Goal: Task Accomplishment & Management: Use online tool/utility

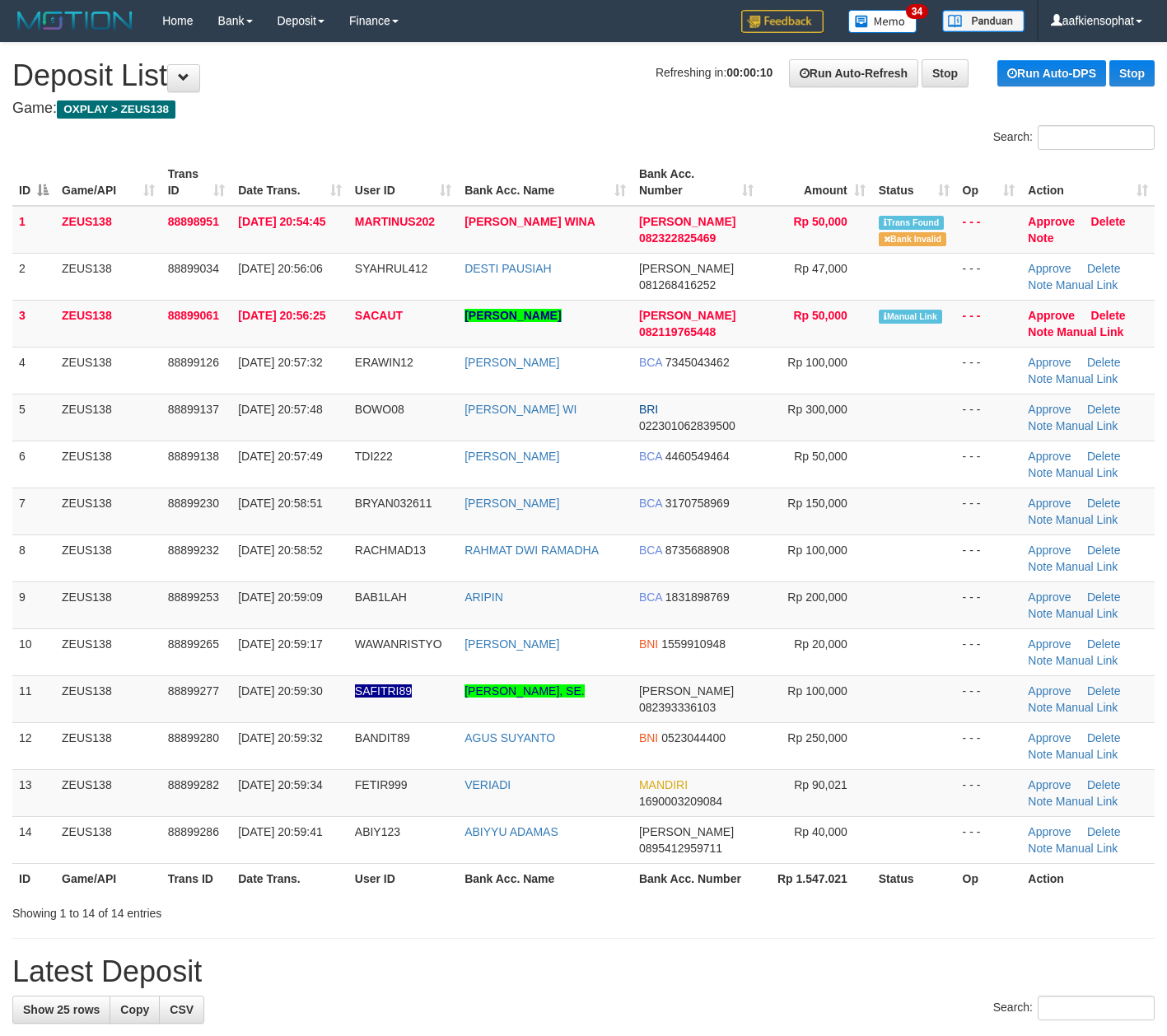
scroll to position [3, 0]
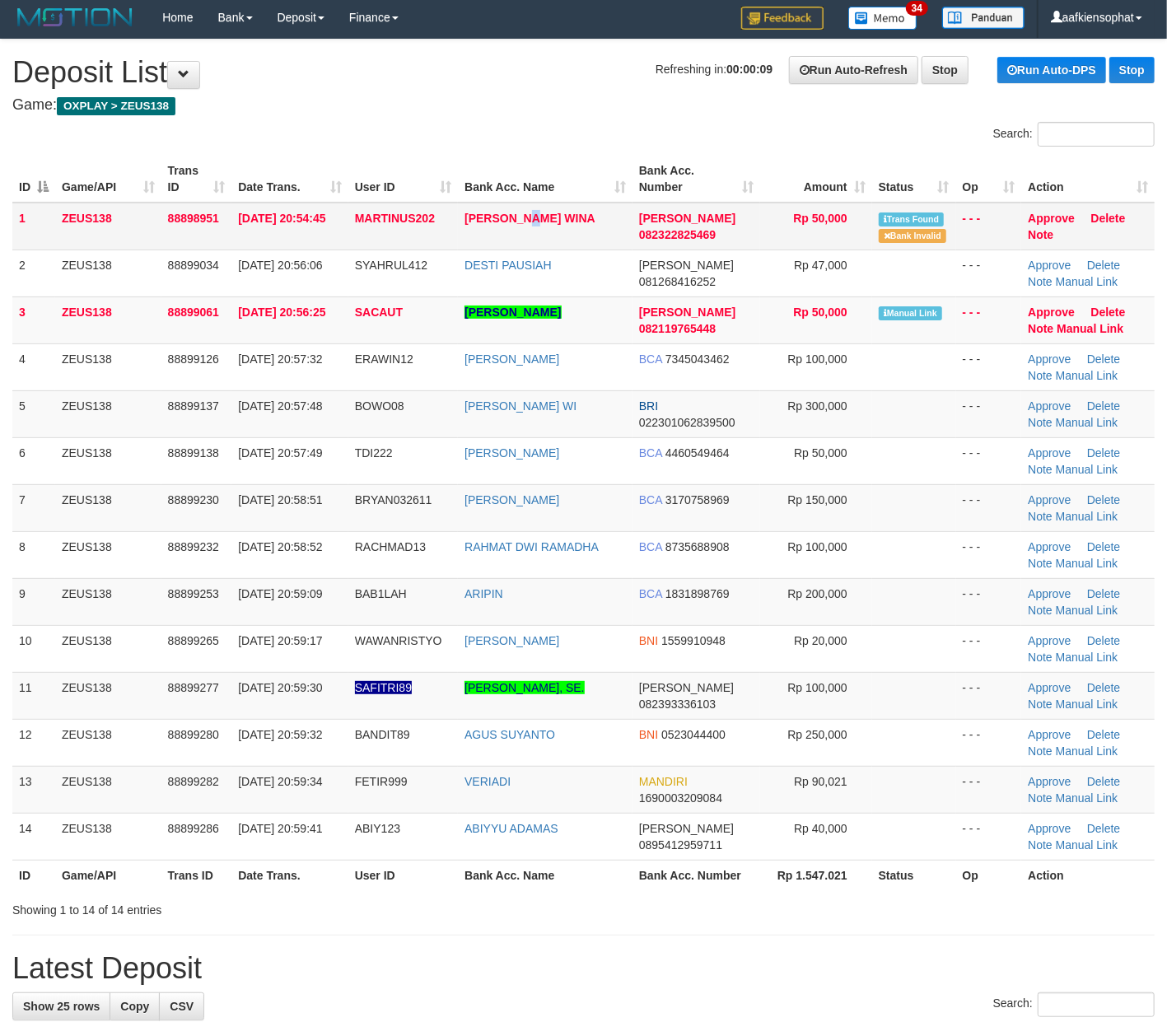
click at [538, 236] on td "MUHAMAD PANDU WINA" at bounding box center [545, 226] width 175 height 47
click at [538, 236] on td "[PERSON_NAME] WINA" at bounding box center [545, 226] width 175 height 47
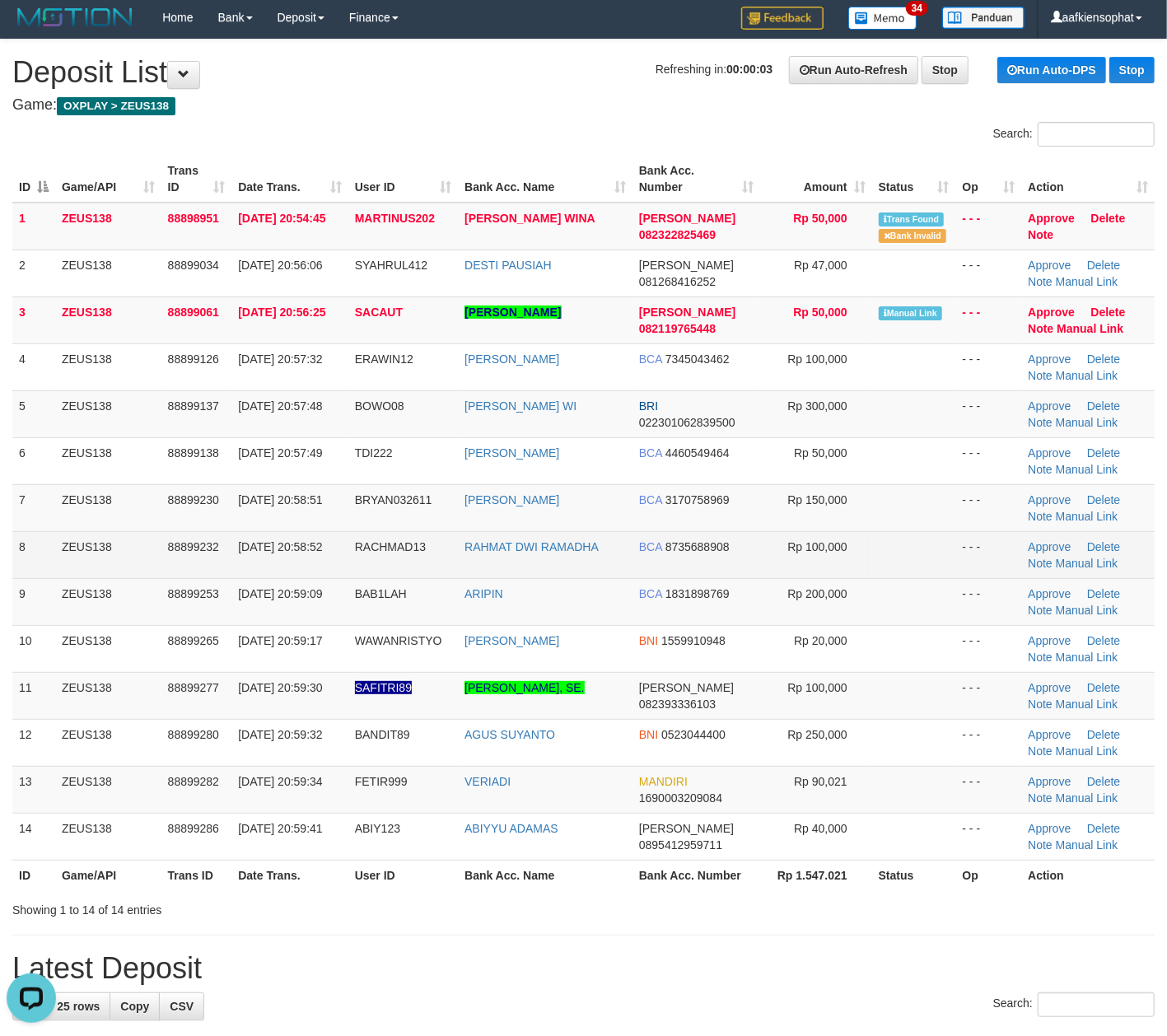
click at [717, 578] on td "BCA 8735688908" at bounding box center [697, 555] width 128 height 47
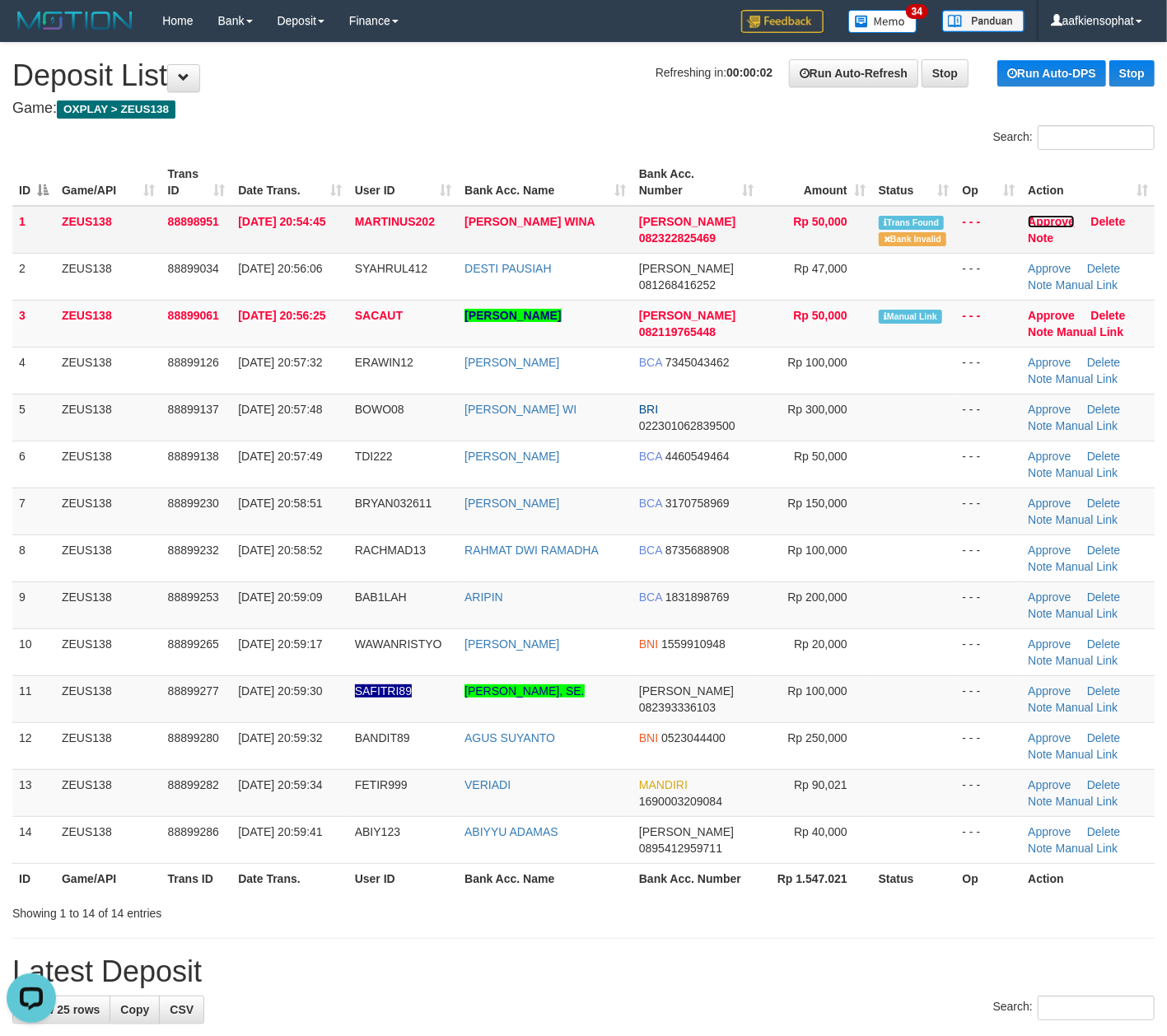
click at [1047, 215] on link "Approve" at bounding box center [1051, 221] width 47 height 14
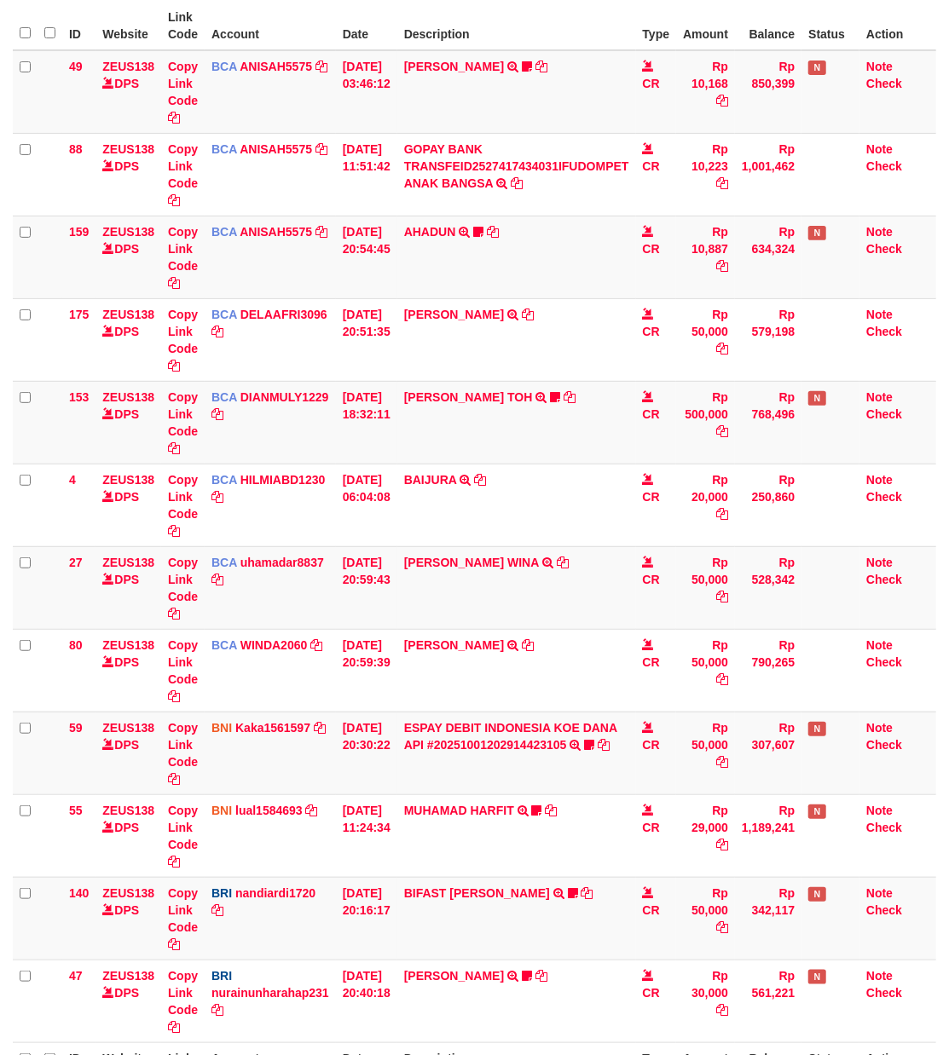
select select "***"
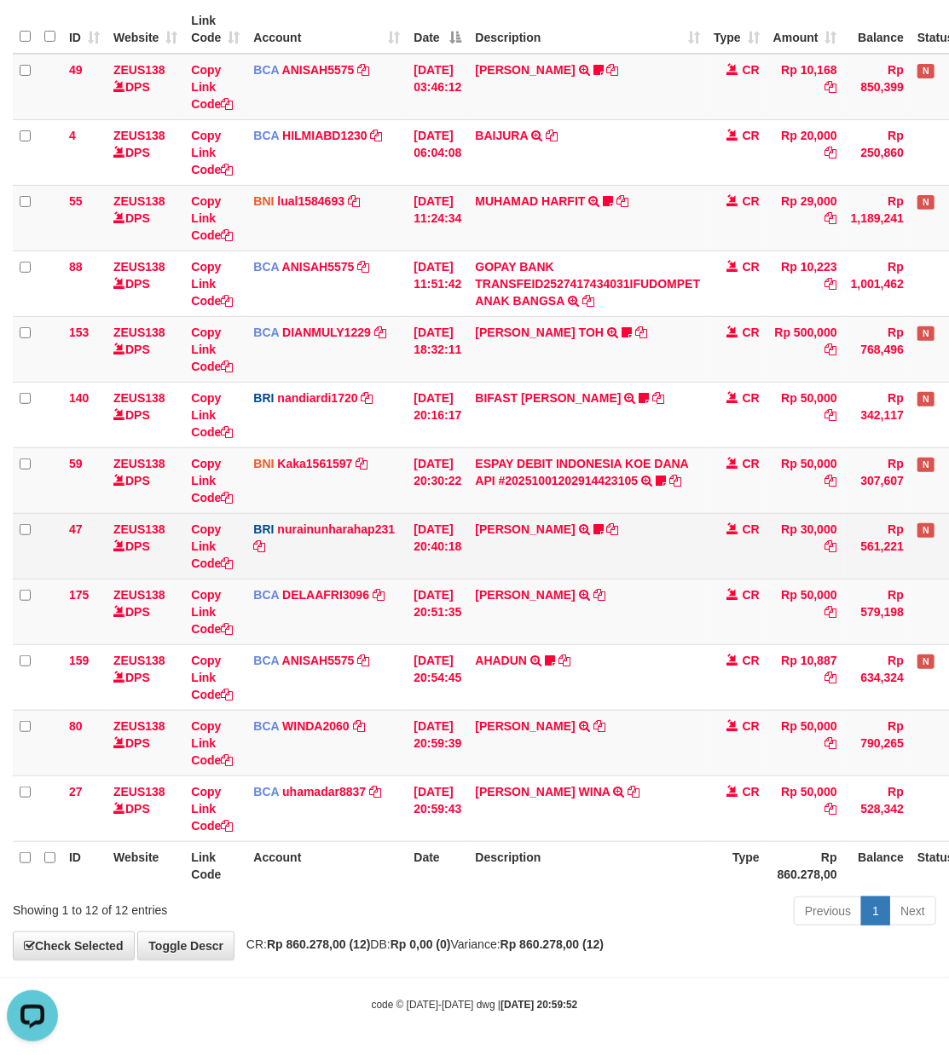
click at [468, 527] on td "01/10/2025 20:40:18" at bounding box center [437, 546] width 61 height 66
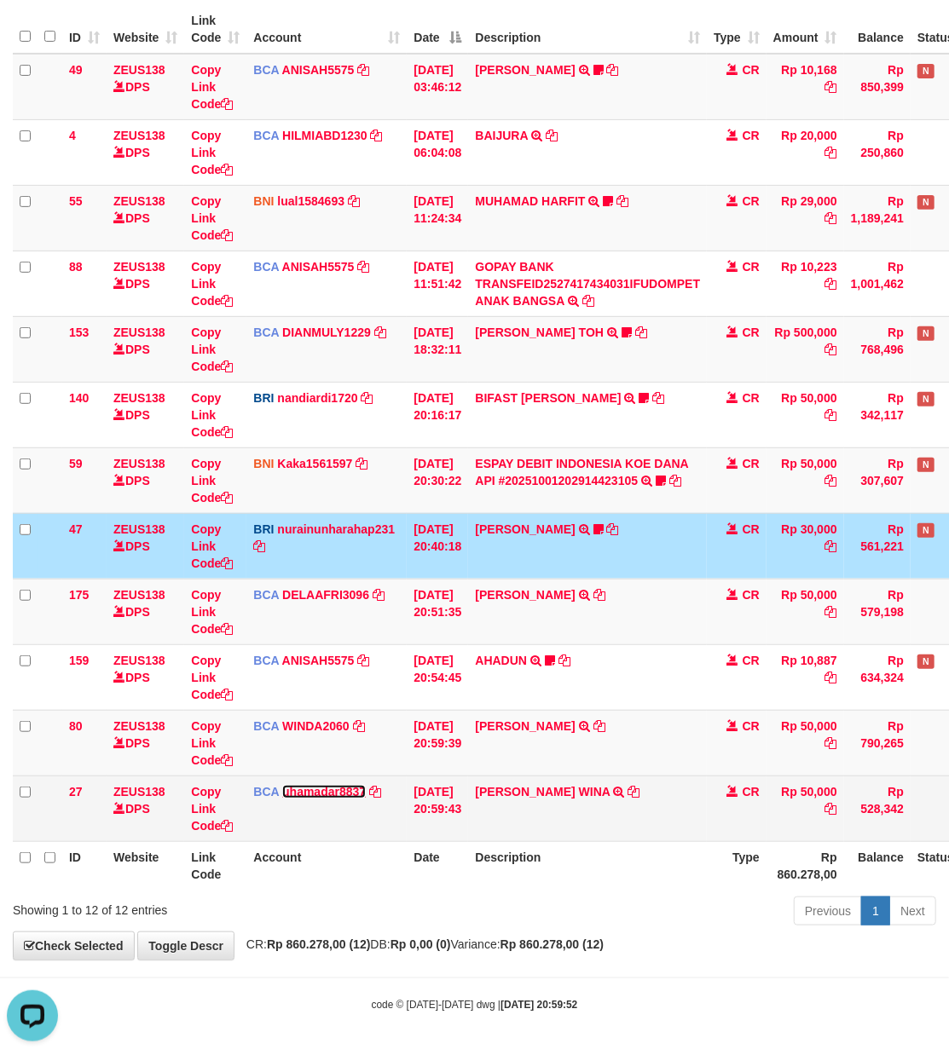
click at [344, 793] on link "uhamadar8837" at bounding box center [324, 792] width 84 height 14
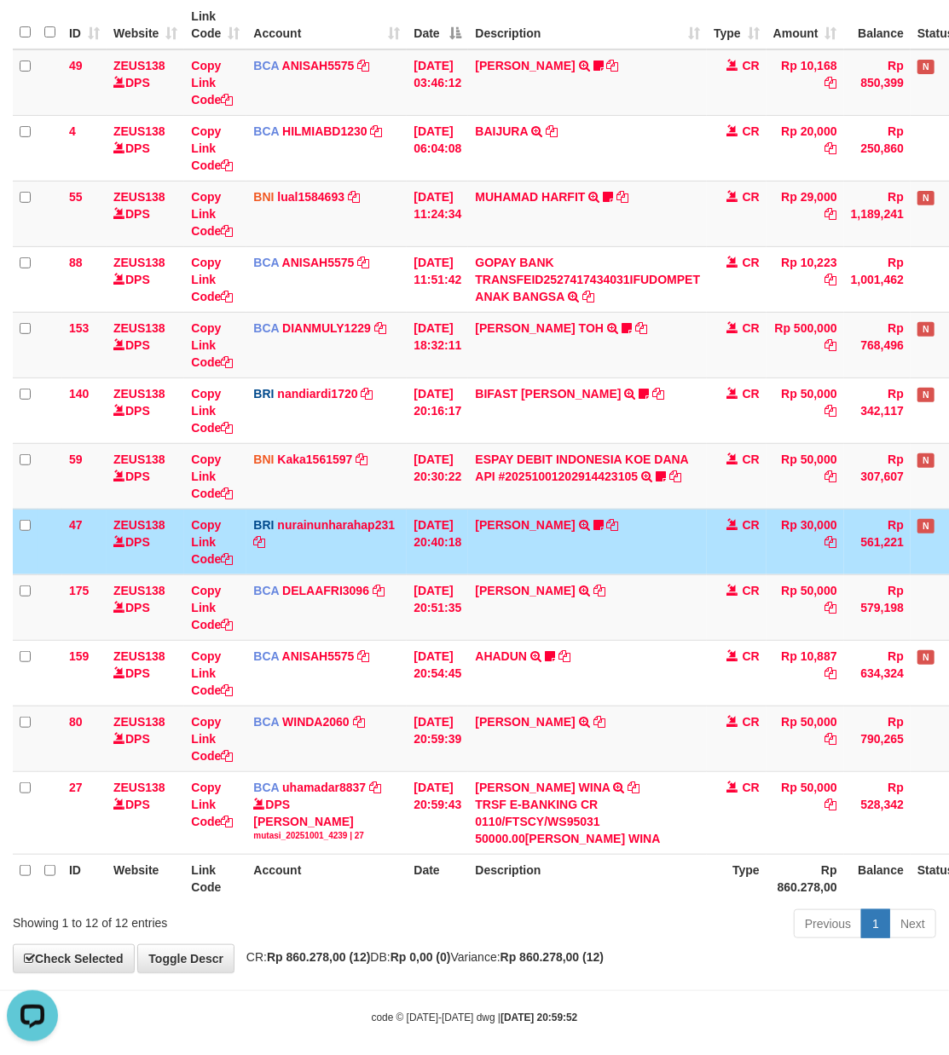
click at [430, 520] on td "[DATE] 20:40:18" at bounding box center [437, 542] width 61 height 66
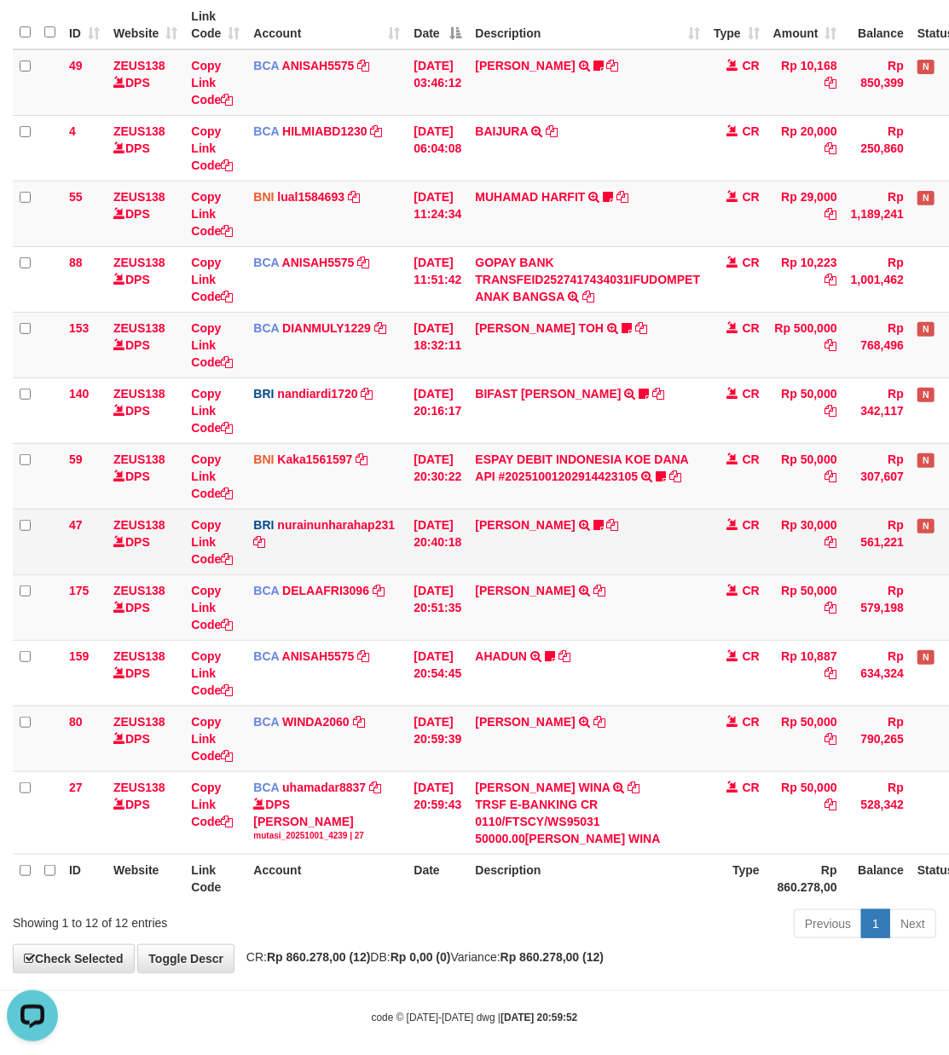
click at [448, 546] on td "[DATE] 20:40:18" at bounding box center [437, 542] width 61 height 66
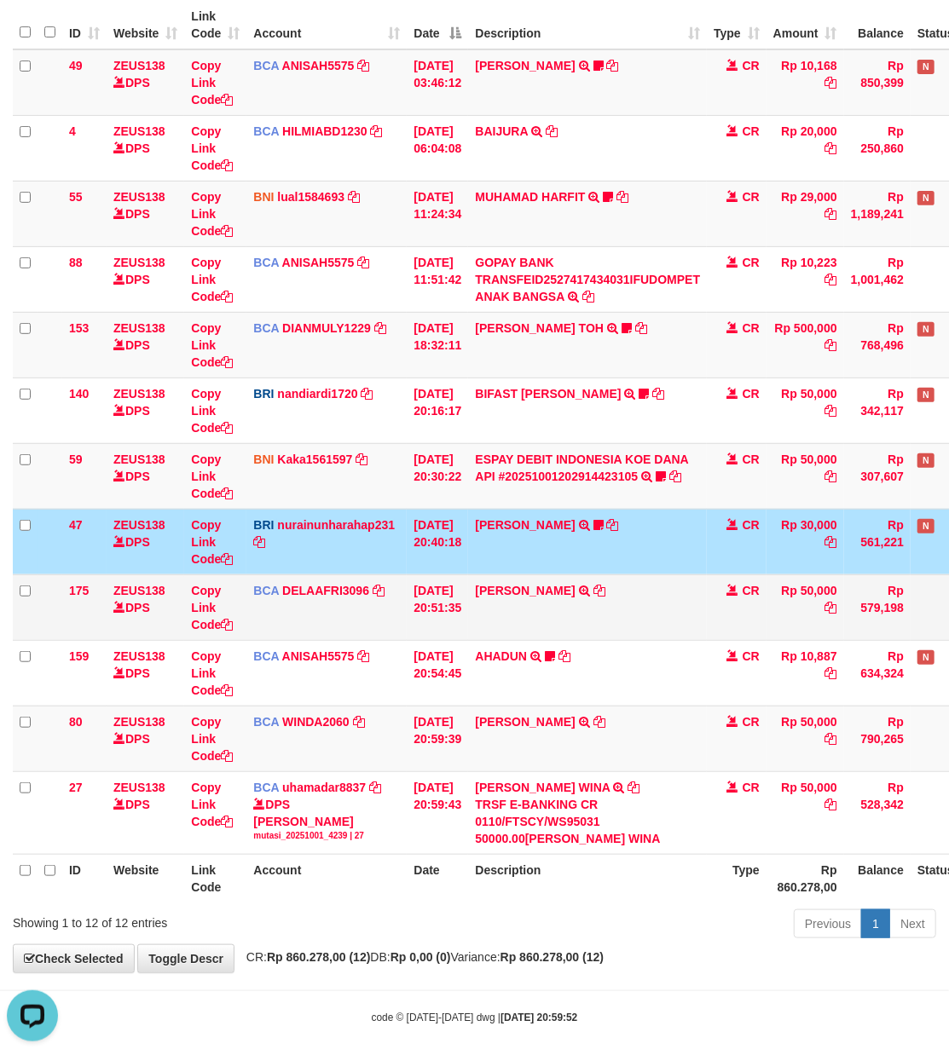
drag, startPoint x: 469, startPoint y: 575, endPoint x: 492, endPoint y: 583, distance: 24.5
click at [471, 577] on tbody "49 ZEUS138 DPS Copy Link Code BCA ANISAH5575 DPS ANISAH mutasi_20251001_3827 | …" at bounding box center [521, 452] width 1017 height 806
click at [501, 597] on link "RIDWAN SAPUT" at bounding box center [525, 591] width 100 height 14
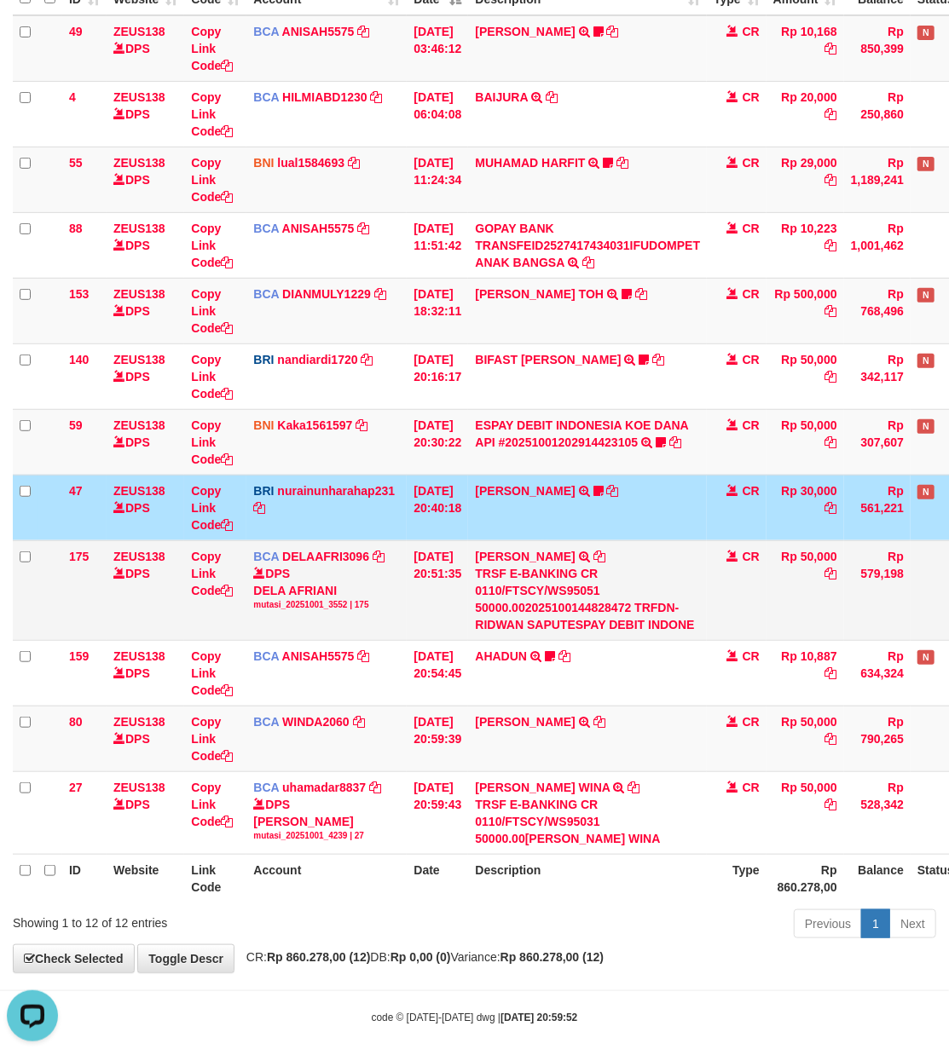
click at [503, 598] on div "TRSF E-BANKING CR 0110/FTSCY/WS95051 50000.002025100144828472 TRFDN-RIDWAN SAPU…" at bounding box center [587, 599] width 225 height 68
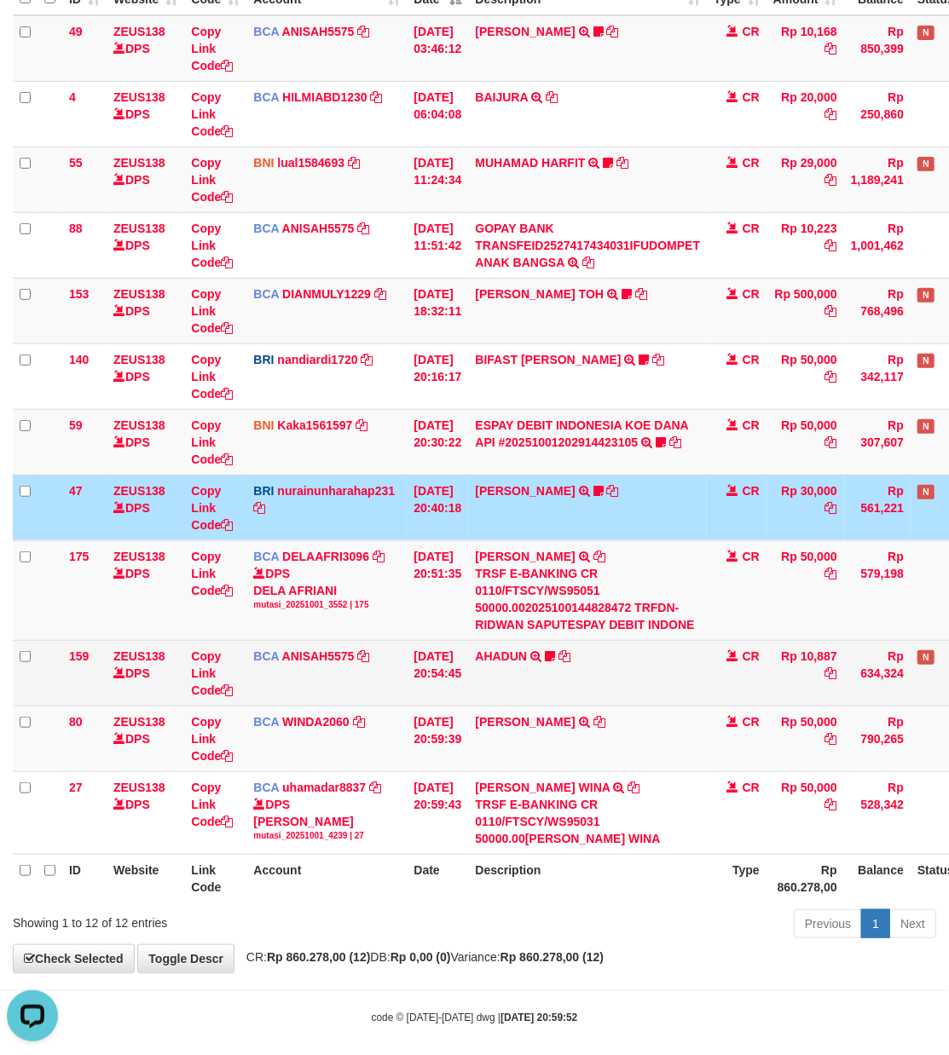
click at [559, 643] on tbody "49 ZEUS138 DPS Copy Link Code BCA ANISAH5575 DPS ANISAH mutasi_20251001_3827 | …" at bounding box center [521, 435] width 1017 height 840
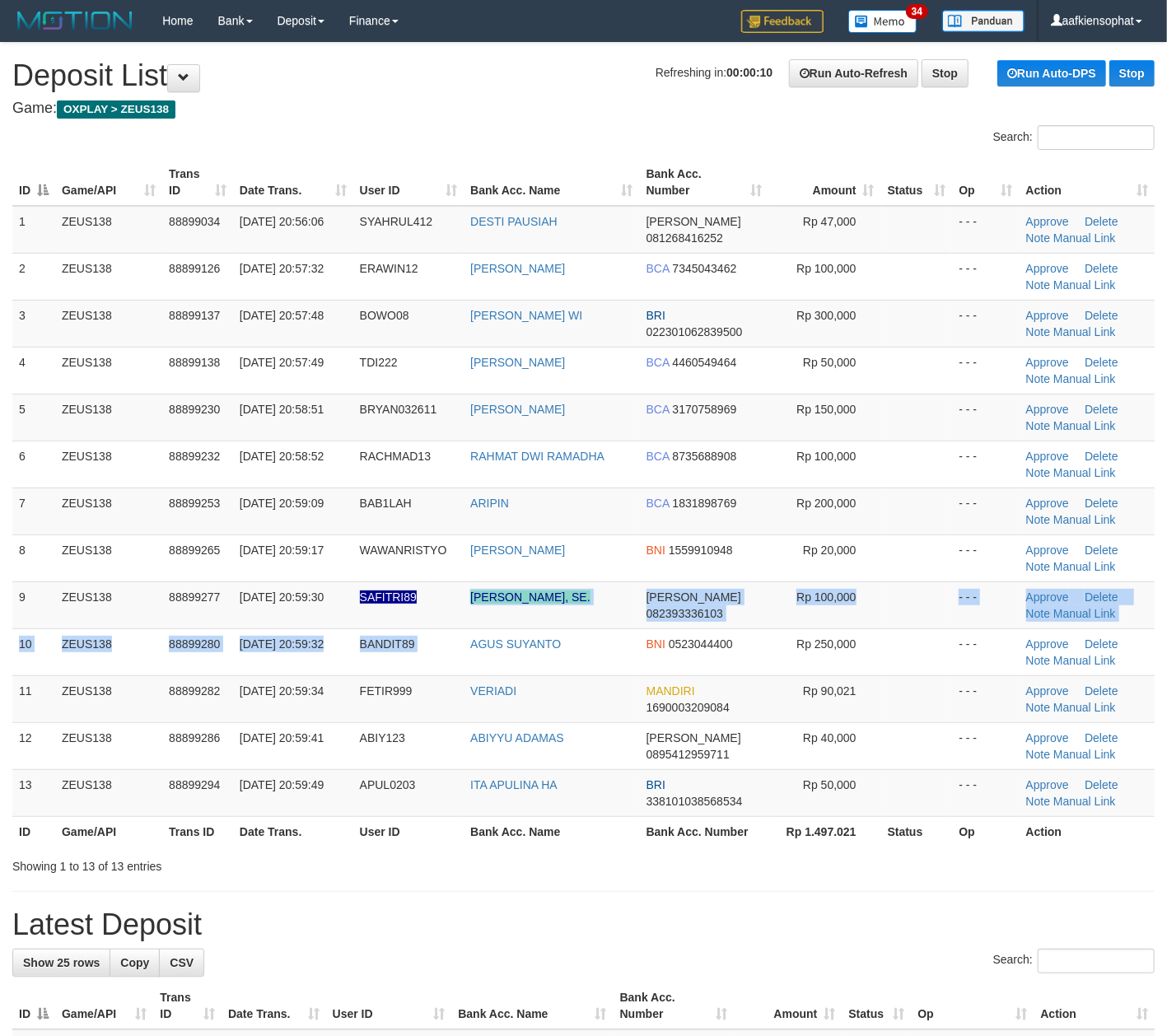
drag, startPoint x: 453, startPoint y: 628, endPoint x: 1173, endPoint y: 674, distance: 721.5
click at [514, 626] on tbody "1 ZEUS138 88899034 01/10/2025 20:56:06 SYAHRUL412 DESTI PAUSIAH DANA 0812684162…" at bounding box center [584, 511] width 1142 height 612
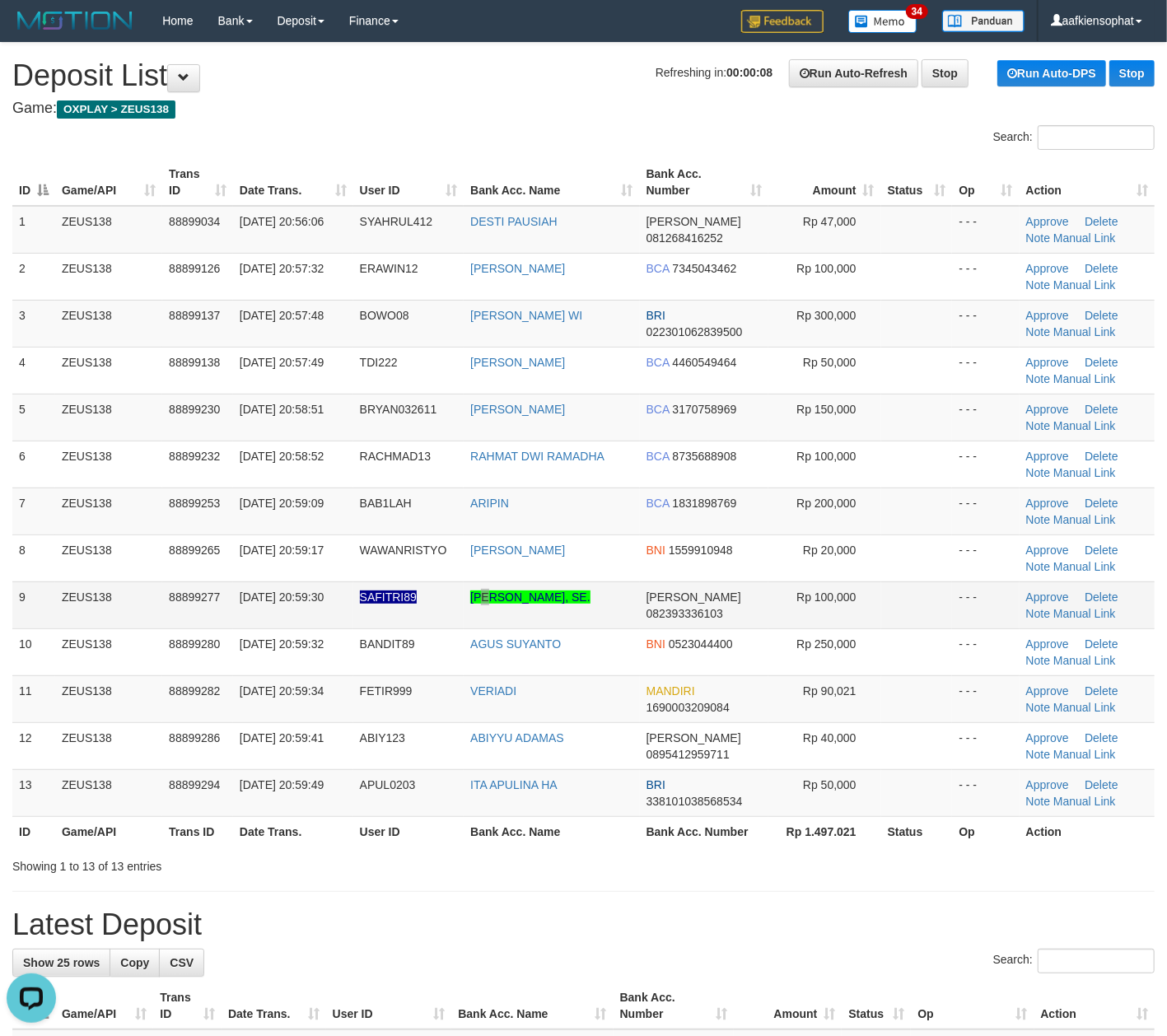
click at [483, 617] on td "ANDI HAERUDDIN, SE." at bounding box center [552, 605] width 176 height 47
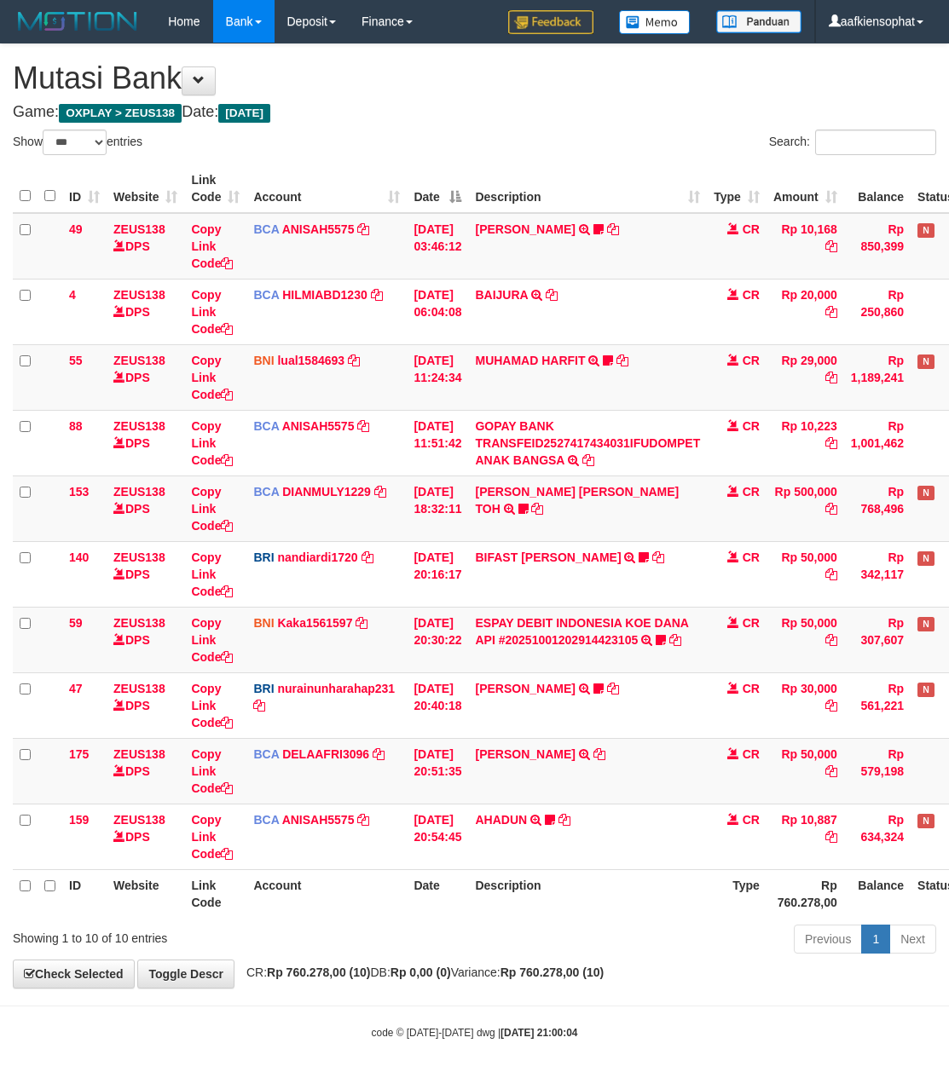
select select "***"
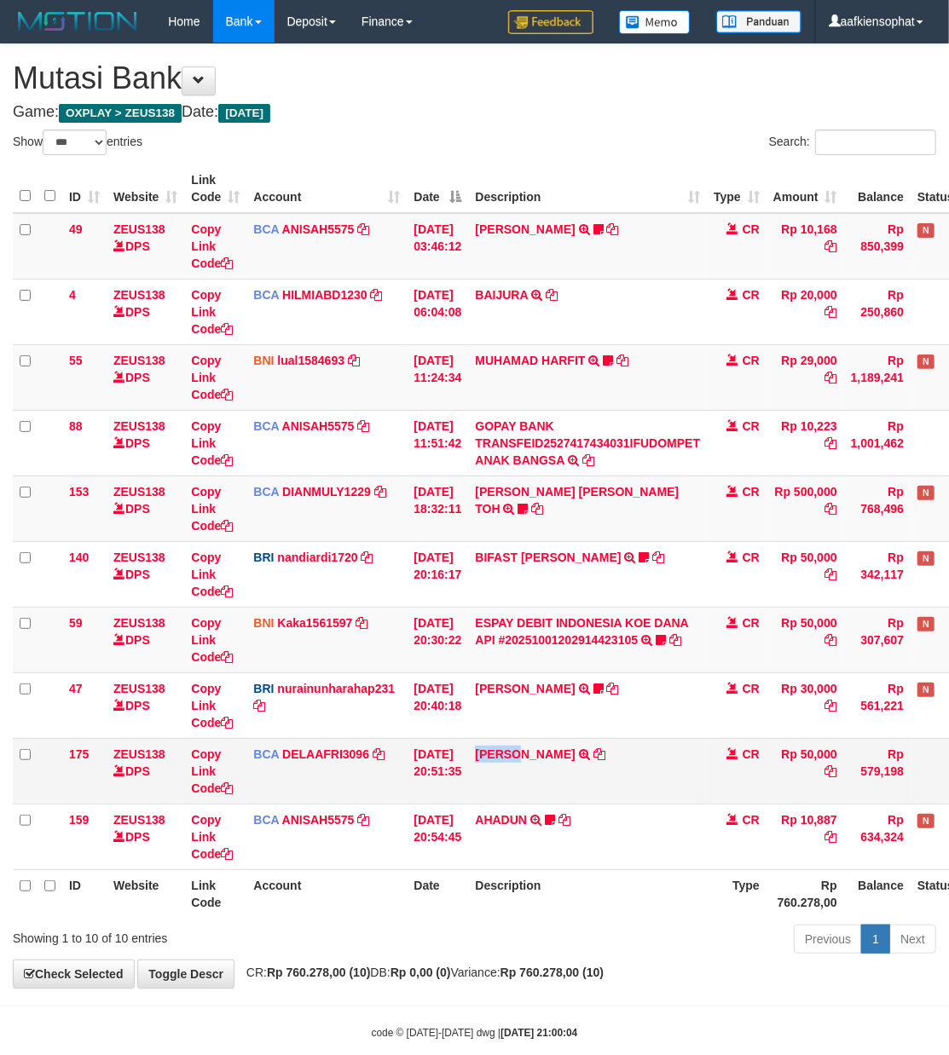
scroll to position [32, 0]
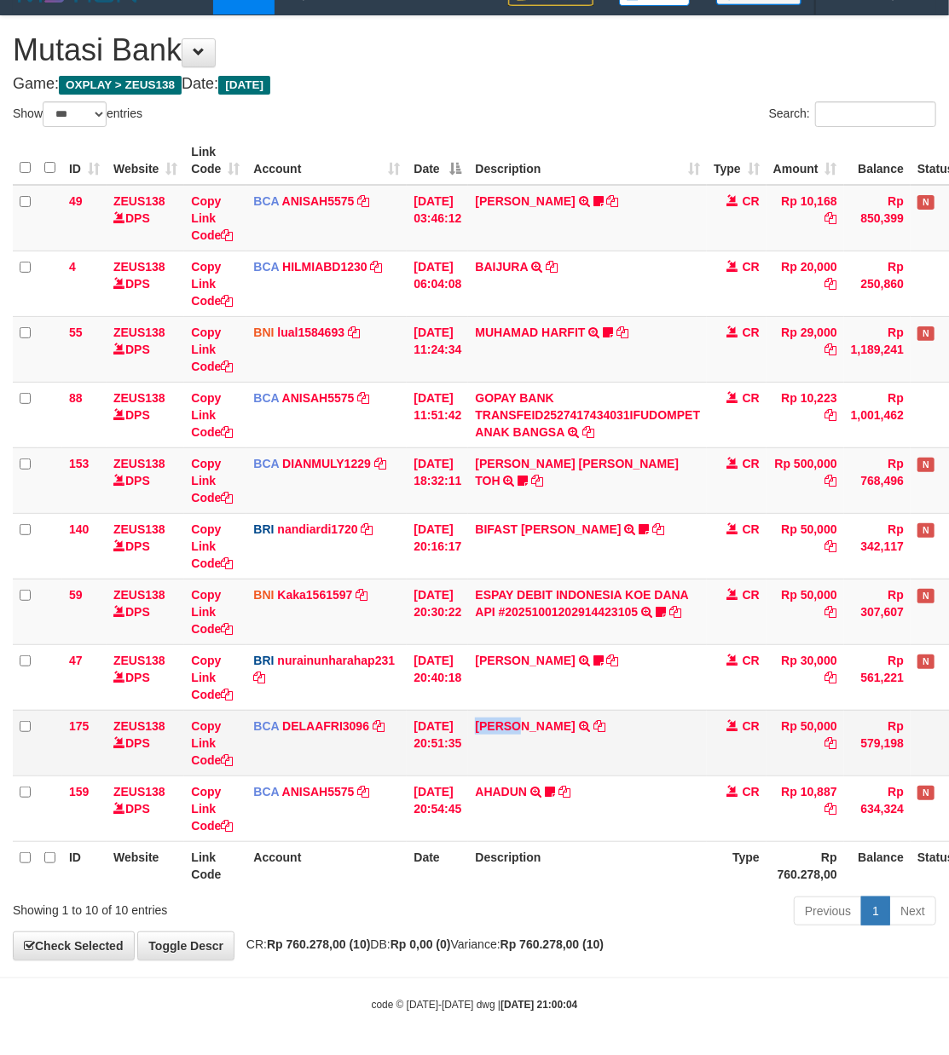
click at [534, 742] on td "RIDWAN SAPUT TRSF E-BANKING CR 0110/FTSCY/WS95051 50000.002025100144828472 TRFD…" at bounding box center [587, 743] width 239 height 66
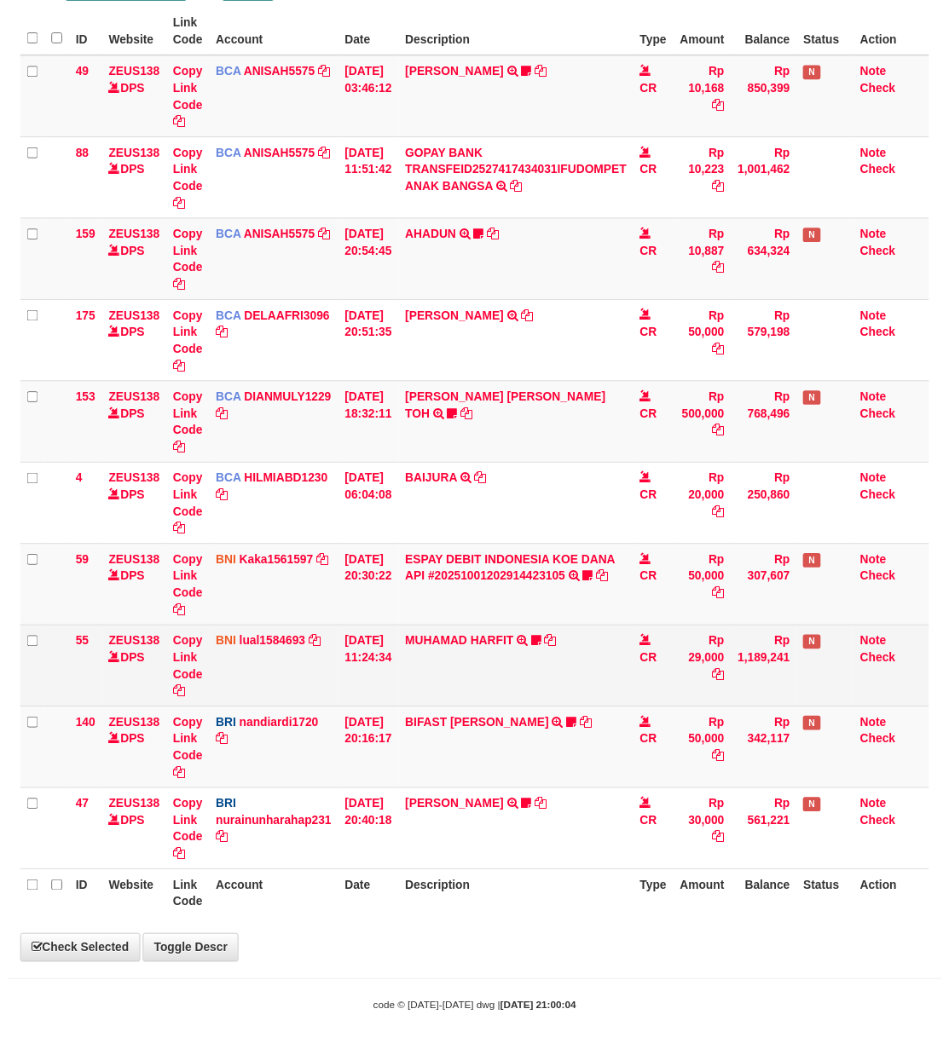
scroll to position [32, 7]
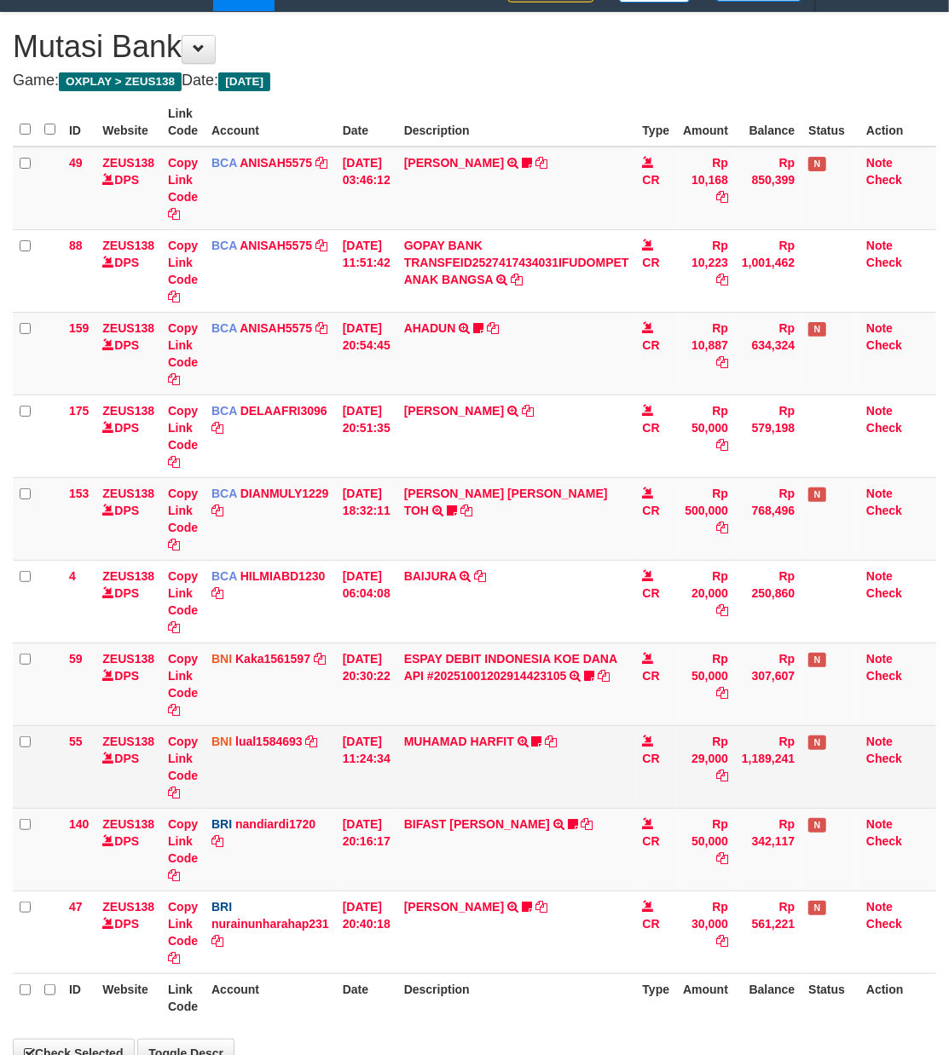
select select "***"
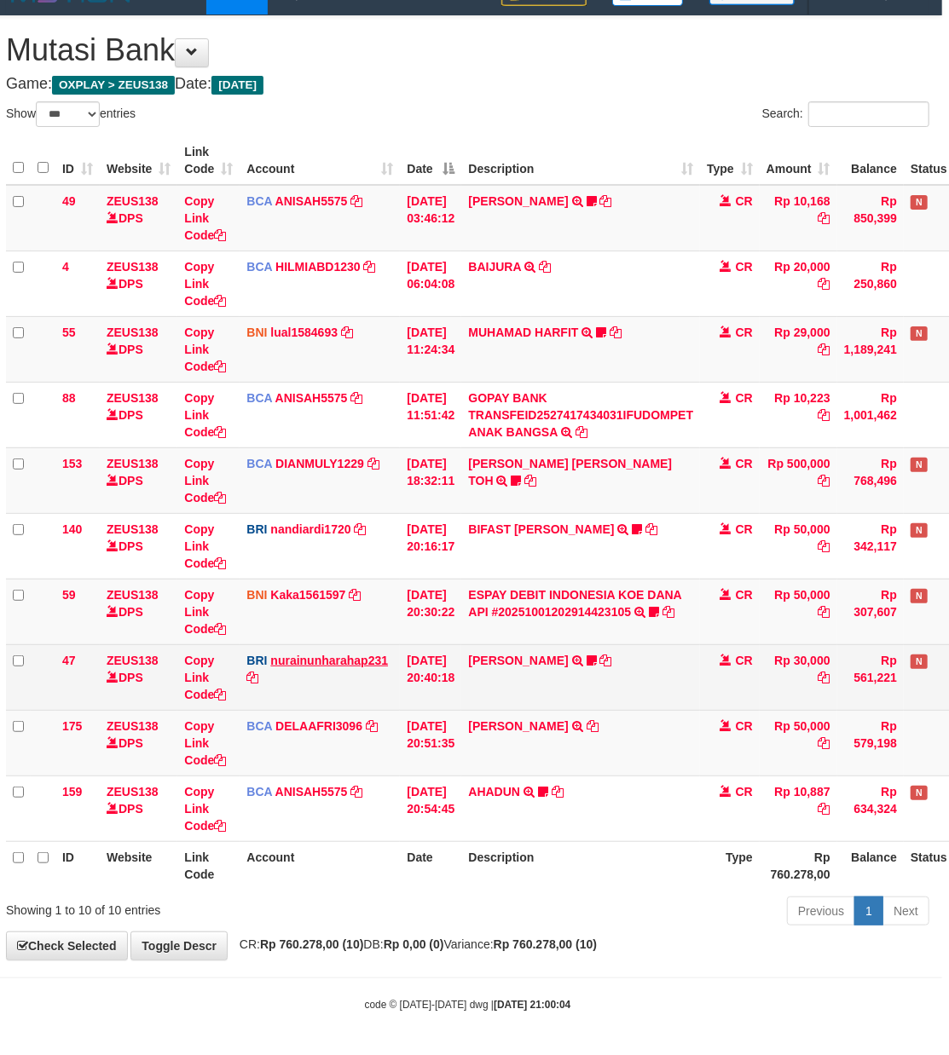
click at [287, 665] on td "BRI nurainunharahap231 DPS NURAINUN HARAHAP mutasi_20251001_3777 | 47 mutasi_20…" at bounding box center [320, 677] width 160 height 66
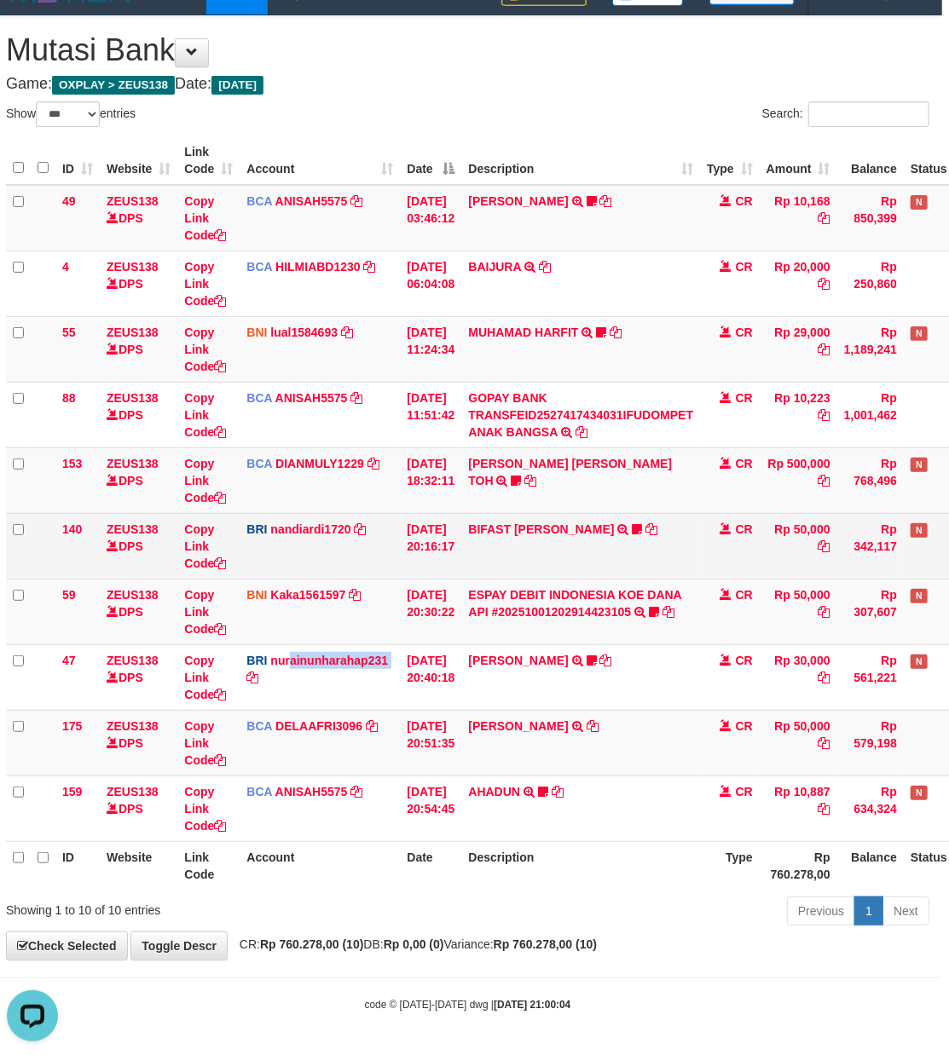
scroll to position [0, 0]
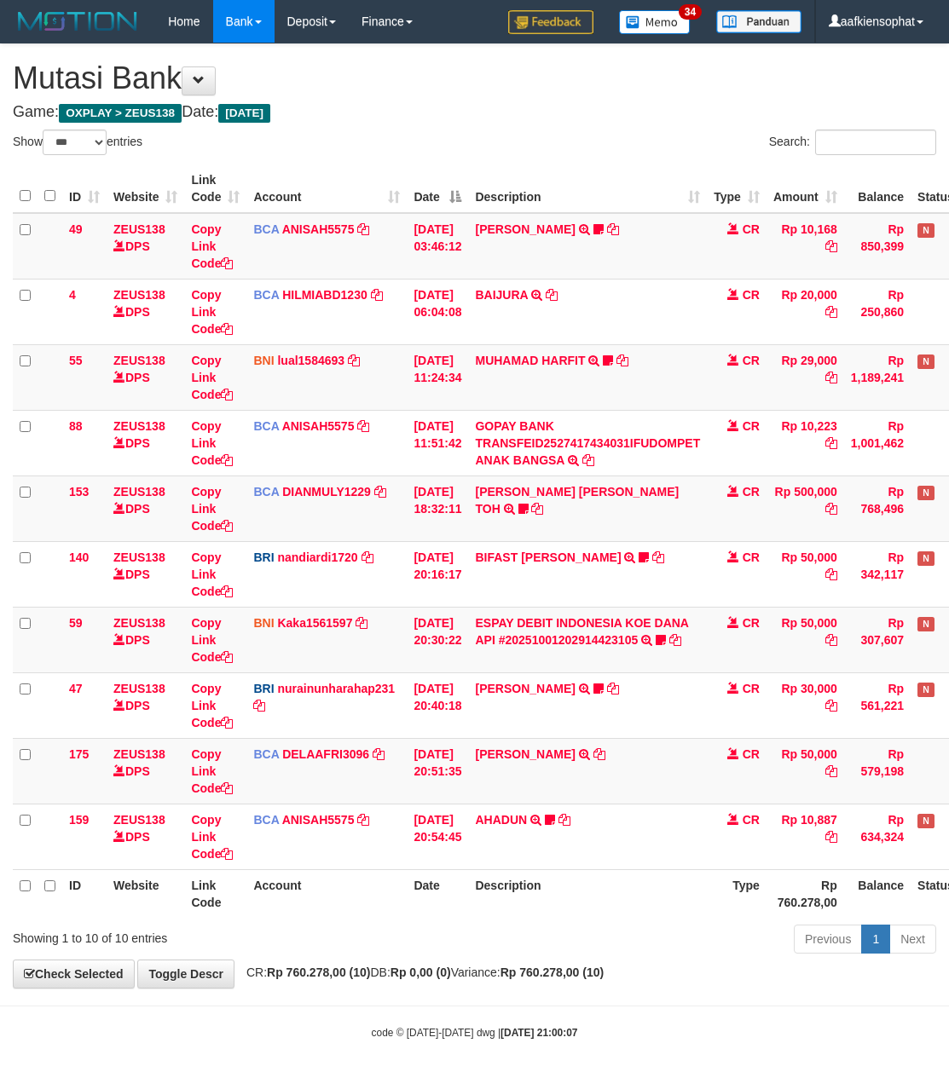
select select "***"
